Goal: Transaction & Acquisition: Download file/media

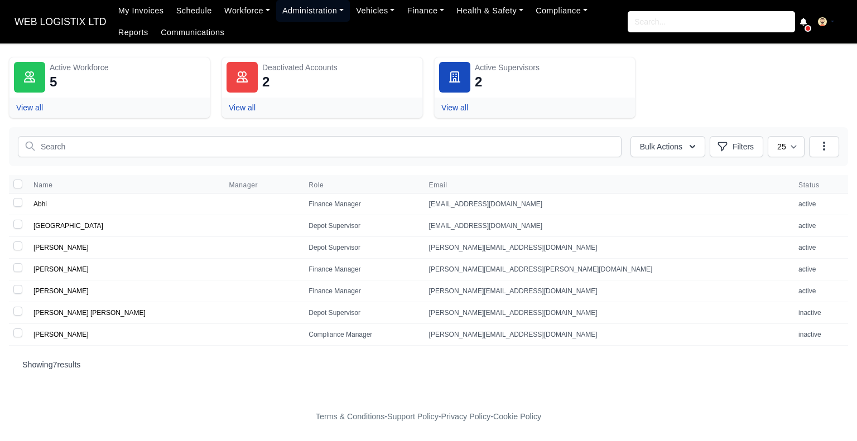
click at [306, 10] on link "Administration" at bounding box center [313, 11] width 74 height 22
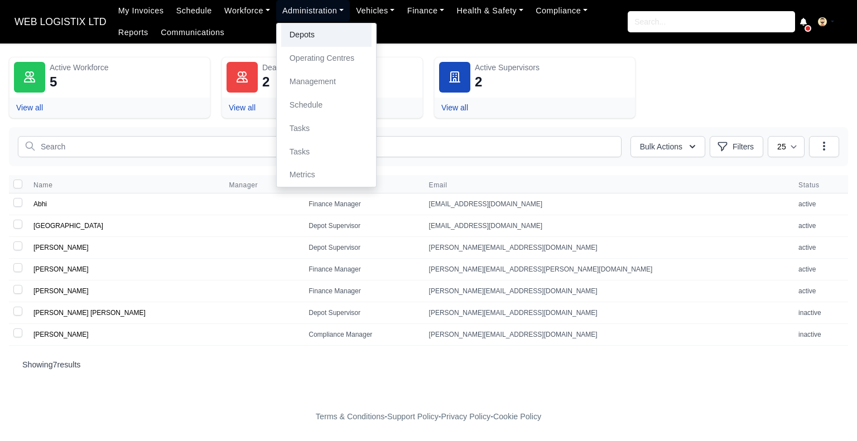
click at [317, 33] on link "Depots" at bounding box center [326, 34] width 90 height 23
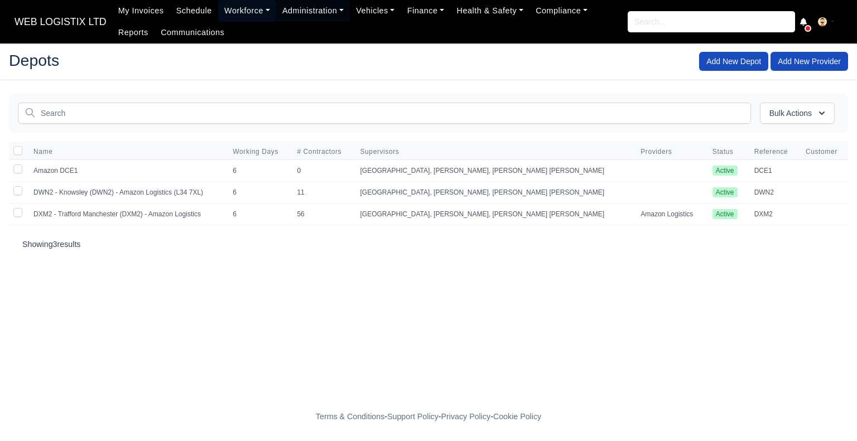
click at [239, 9] on link "Workforce" at bounding box center [247, 11] width 58 height 22
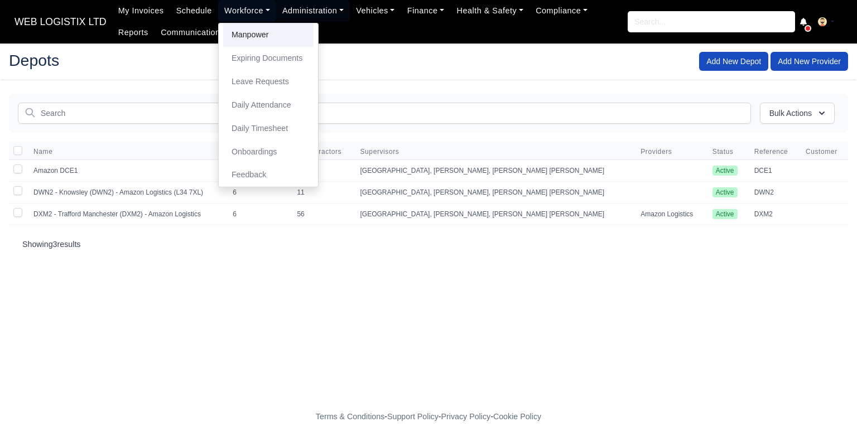
click at [244, 37] on link "Manpower" at bounding box center [268, 34] width 90 height 23
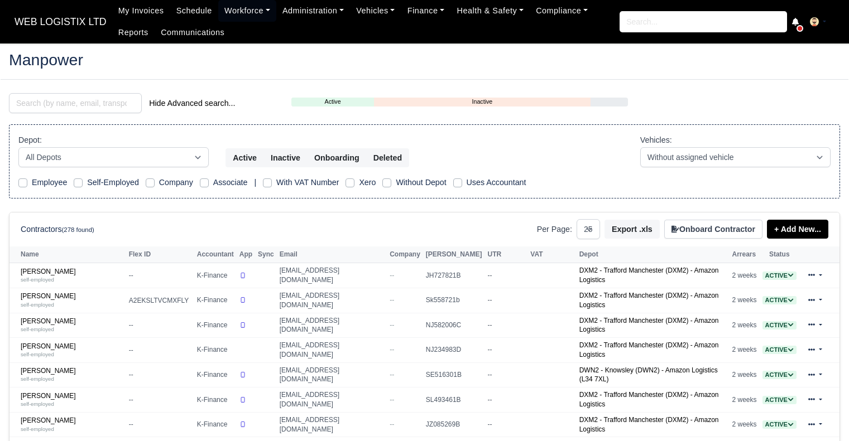
select select "25"
click at [109, 109] on input "search" at bounding box center [75, 103] width 133 height 20
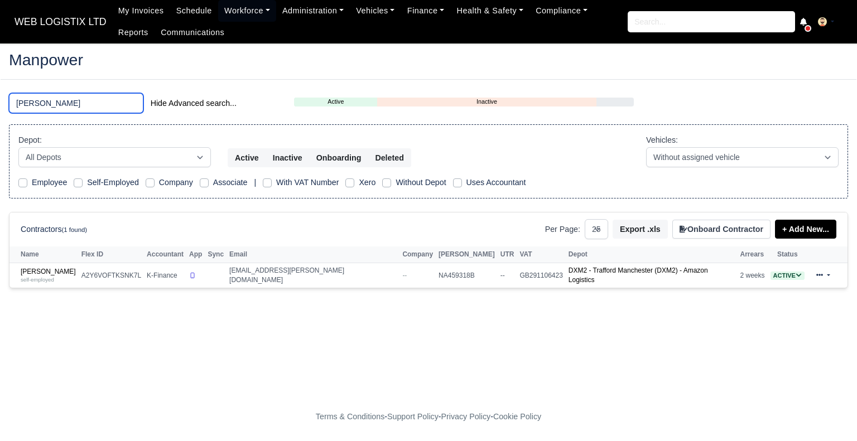
type input "WAYNE"
click at [35, 282] on td "Wayne Archer self-employed" at bounding box center [43, 275] width 69 height 25
click at [33, 277] on small "self-employed" at bounding box center [37, 280] width 33 height 6
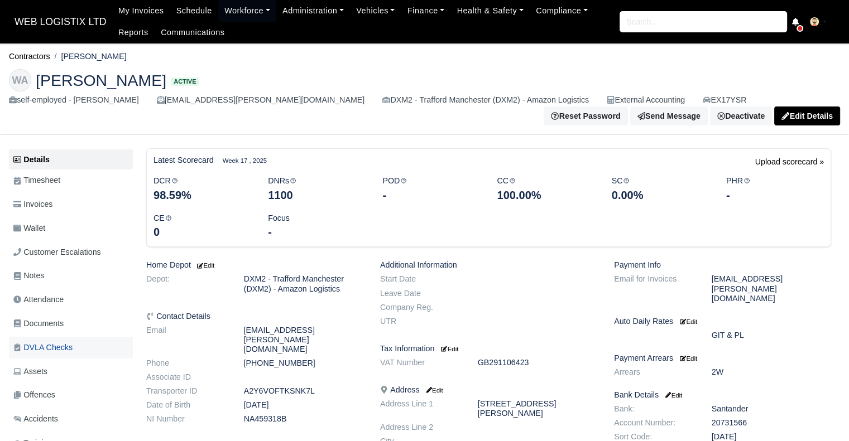
click at [53, 341] on span "DVLA Checks" at bounding box center [42, 347] width 59 height 13
click at [42, 341] on span "DVLA Checks" at bounding box center [42, 347] width 59 height 13
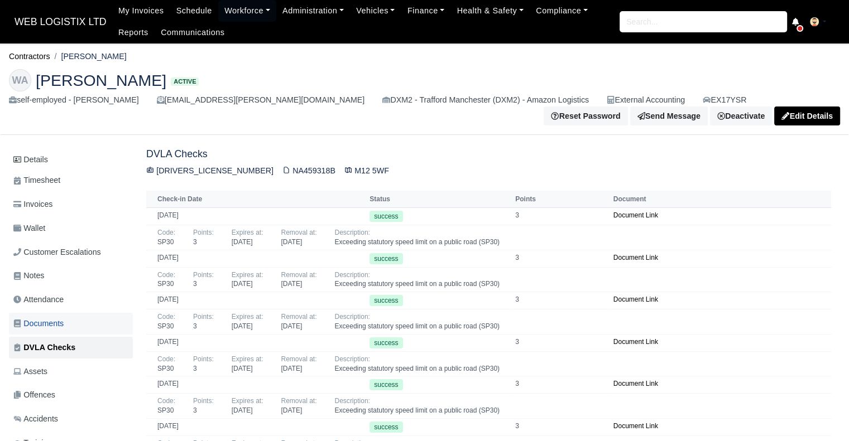
click at [35, 318] on span "Documents" at bounding box center [38, 324] width 50 height 13
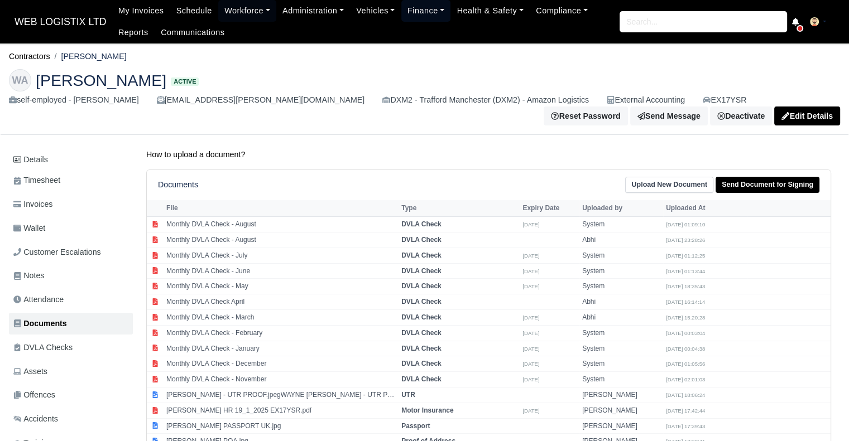
click at [409, 9] on link "Finance" at bounding box center [426, 11] width 50 height 22
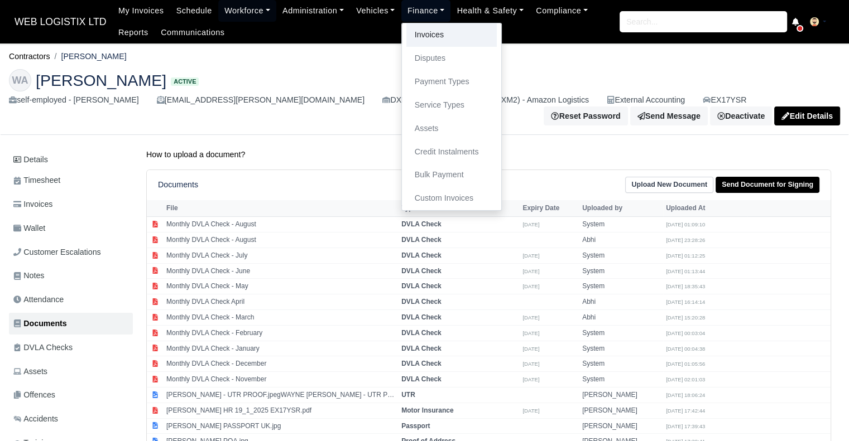
click at [417, 31] on link "Invoices" at bounding box center [451, 34] width 90 height 23
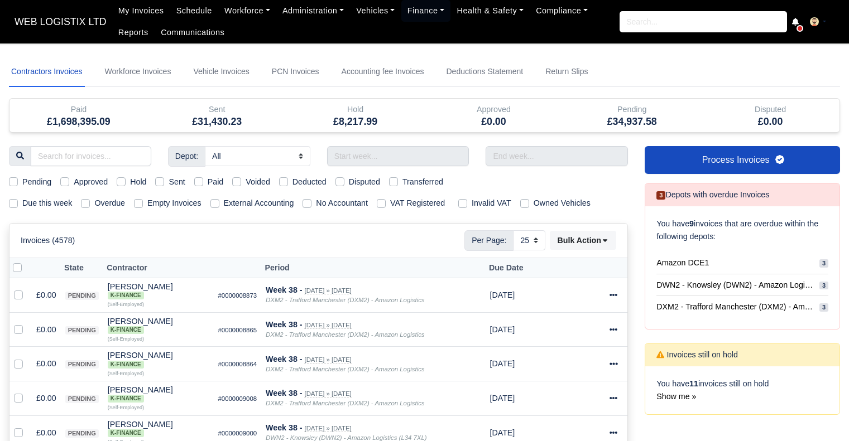
select select "25"
click at [111, 156] on input "search" at bounding box center [91, 156] width 121 height 20
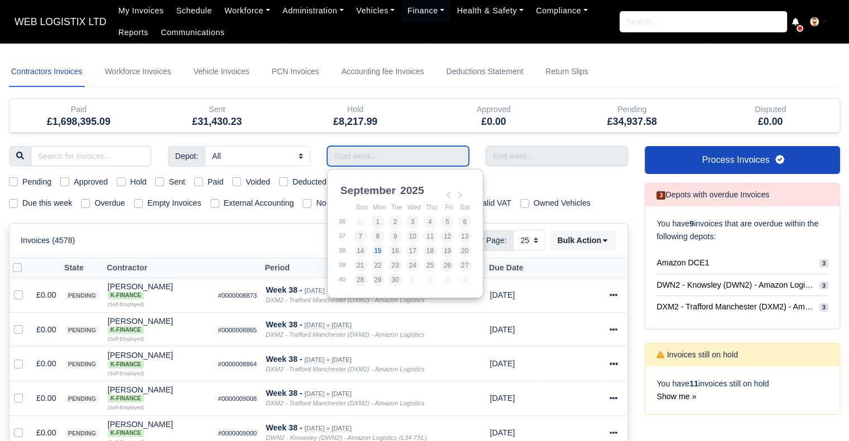
click at [362, 151] on input "Use the arrow keys to pick a date" at bounding box center [398, 156] width 142 height 20
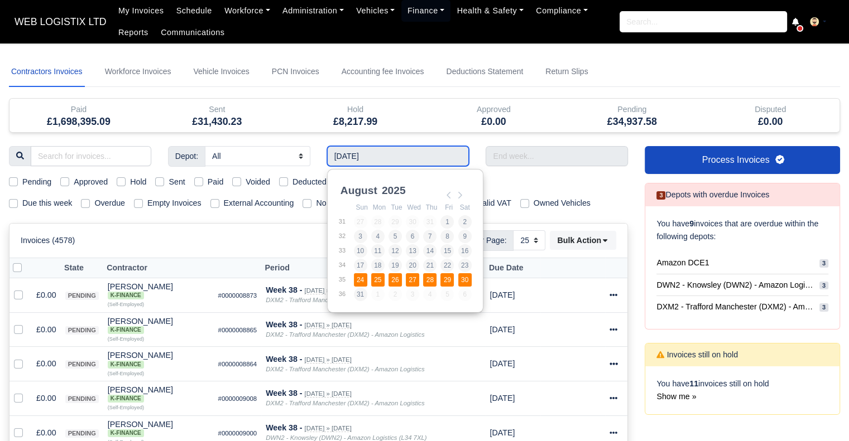
type input "[DATE] - [DATE]"
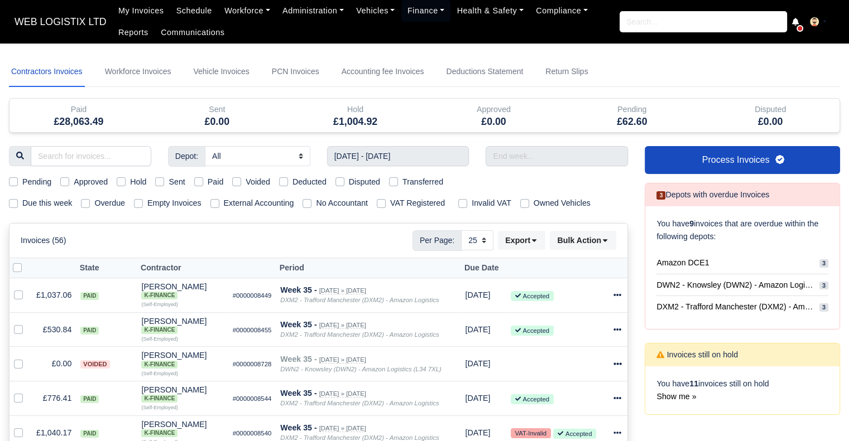
click at [208, 181] on label "Paid" at bounding box center [216, 182] width 16 height 13
click at [196, 181] on input "Paid" at bounding box center [198, 180] width 9 height 9
checkbox input "true"
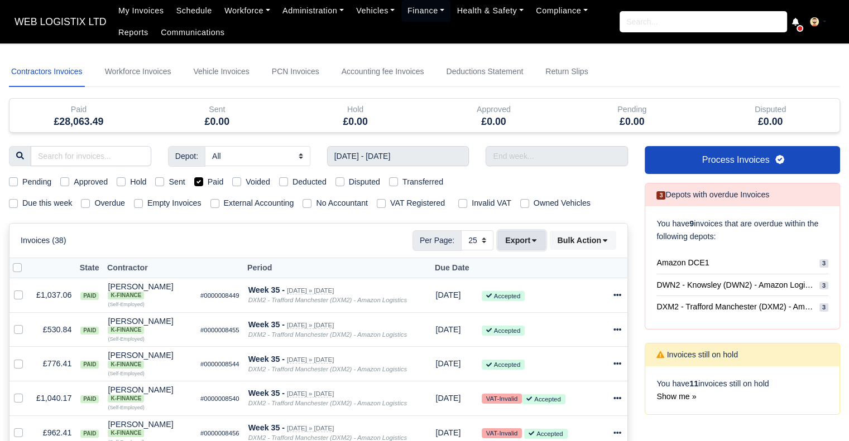
click at [533, 243] on icon at bounding box center [534, 241] width 8 height 8
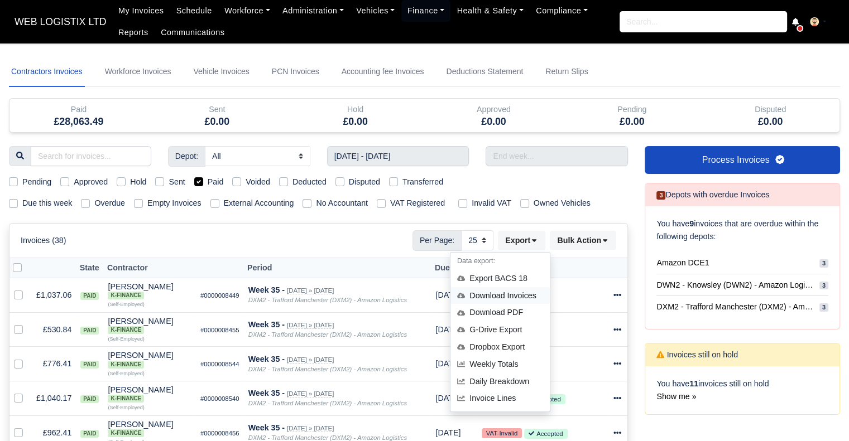
click at [518, 297] on div "Download Invoices" at bounding box center [499, 295] width 99 height 17
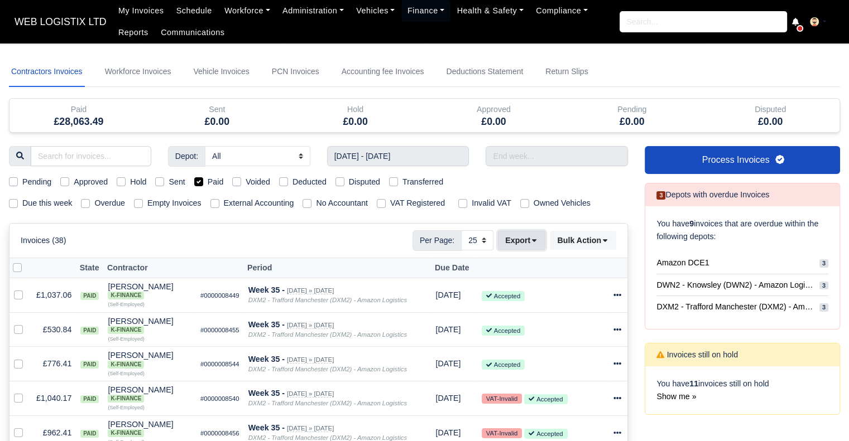
click at [528, 240] on button "Export" at bounding box center [521, 240] width 47 height 19
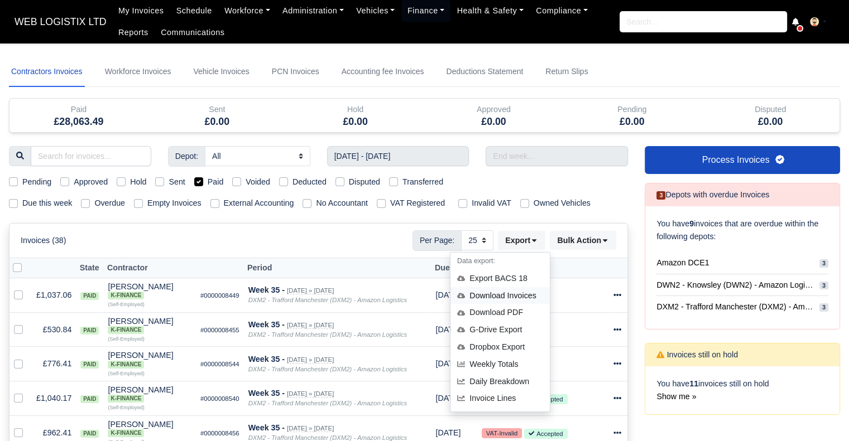
click at [508, 292] on div "Download Invoices" at bounding box center [499, 295] width 99 height 17
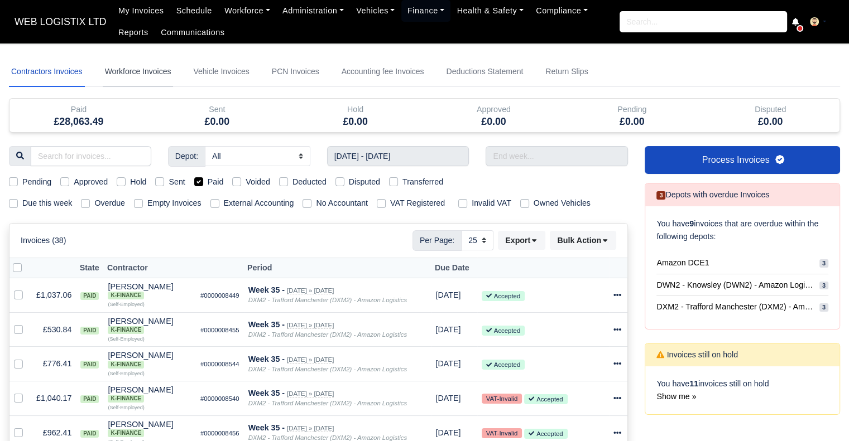
click at [145, 72] on link "Workforce Invoices" at bounding box center [138, 72] width 71 height 30
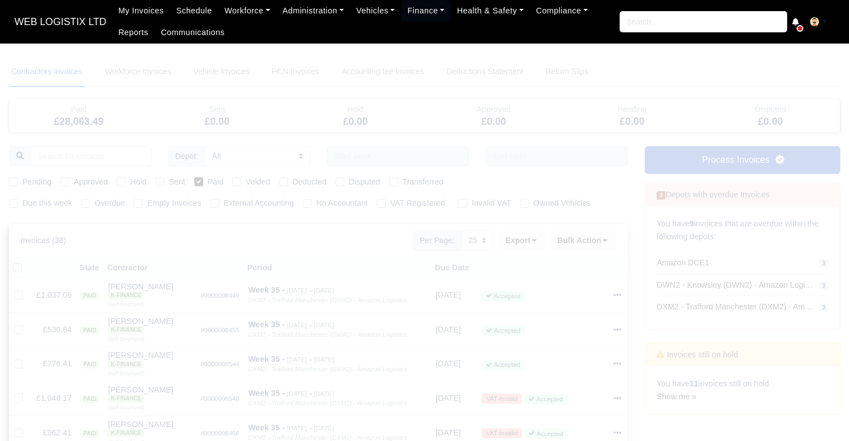
select select
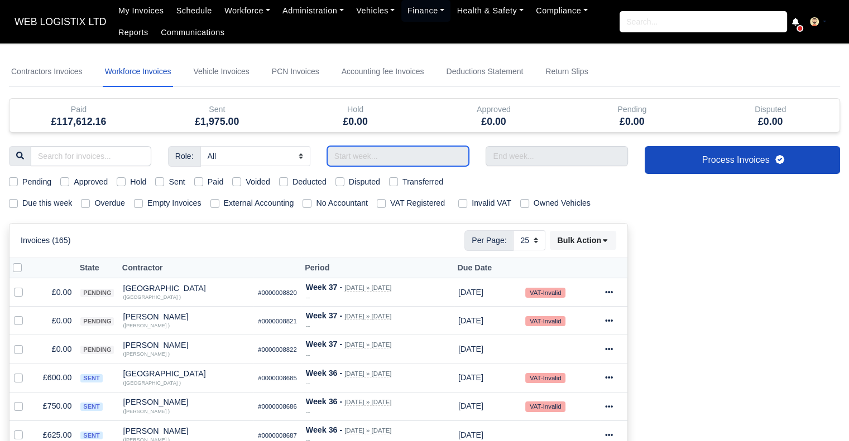
click at [400, 162] on input "text" at bounding box center [398, 156] width 142 height 20
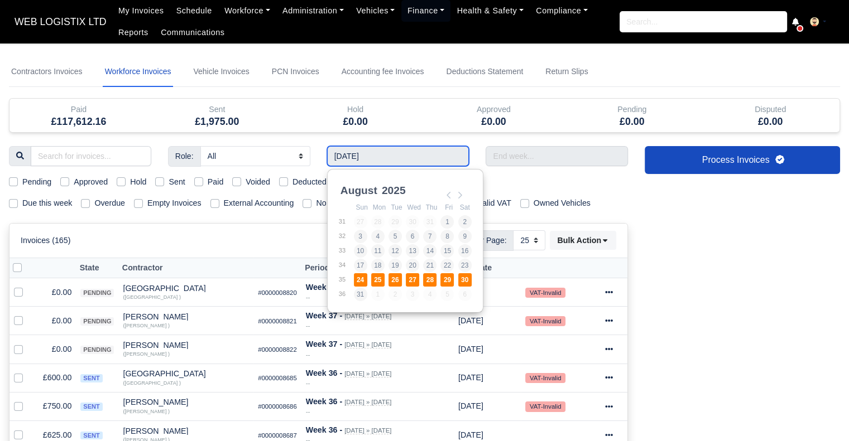
type input "[DATE] - [DATE]"
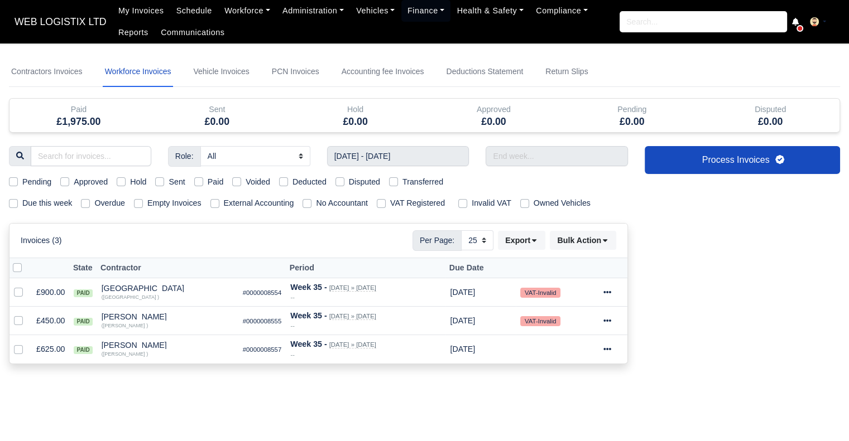
click at [208, 182] on label "Paid" at bounding box center [216, 182] width 16 height 13
click at [196, 182] on input "Paid" at bounding box center [198, 180] width 9 height 9
checkbox input "true"
click at [516, 240] on button "Export" at bounding box center [521, 240] width 47 height 19
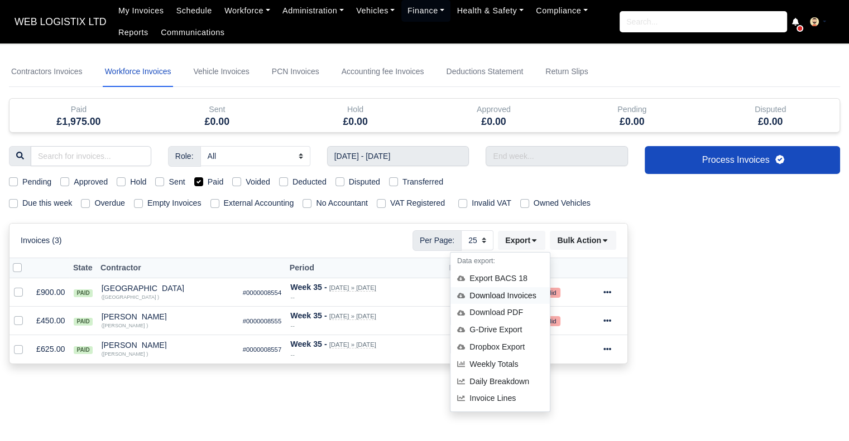
click at [523, 294] on div "Download Invoices" at bounding box center [499, 295] width 99 height 17
